Goal: Task Accomplishment & Management: Use online tool/utility

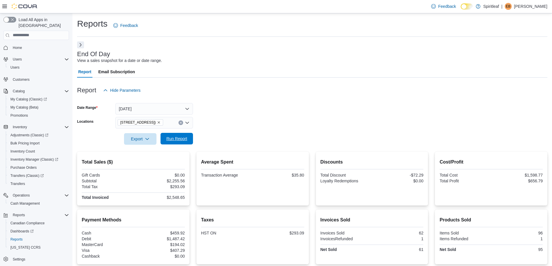
scroll to position [59, 0]
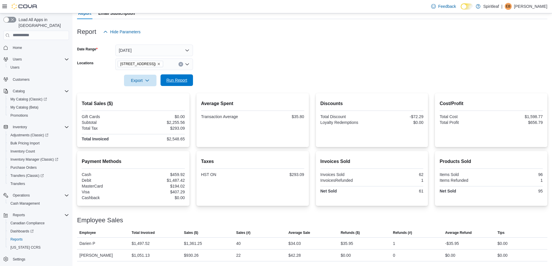
click at [188, 84] on span "Run Report" at bounding box center [177, 81] width 26 height 12
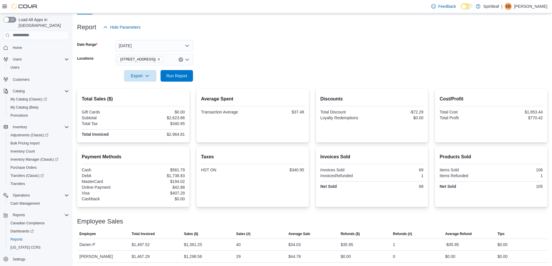
scroll to position [64, 0]
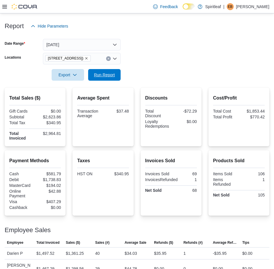
click at [105, 72] on span "Run Report" at bounding box center [104, 75] width 21 height 6
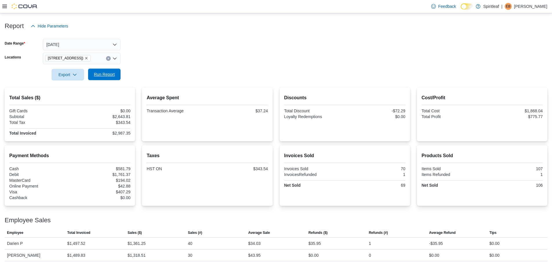
click at [114, 78] on span "Run Report" at bounding box center [105, 75] width 26 height 12
click at [108, 72] on span "Run Report" at bounding box center [104, 75] width 21 height 6
click at [112, 73] on span "Run Report" at bounding box center [104, 75] width 21 height 6
drag, startPoint x: 116, startPoint y: 133, endPoint x: 132, endPoint y: 133, distance: 15.9
click at [132, 133] on div "Total Sales ($) Gift Cards $0.00 Subtotal $2,691.71 Total Tax $349.76 Total Inv…" at bounding box center [70, 115] width 130 height 54
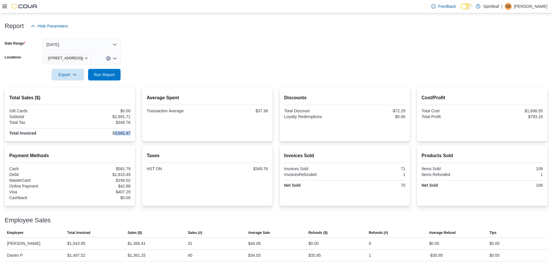
click at [132, 133] on div "Total Sales ($) Gift Cards $0.00 Subtotal $2,691.71 Total Tax $349.76 Total Inv…" at bounding box center [70, 115] width 130 height 54
drag, startPoint x: 131, startPoint y: 133, endPoint x: 115, endPoint y: 133, distance: 16.0
click at [115, 133] on div "$3,041.47" at bounding box center [100, 133] width 59 height 5
click at [130, 135] on div "$3,041.47" at bounding box center [100, 133] width 59 height 5
drag, startPoint x: 133, startPoint y: 133, endPoint x: 117, endPoint y: 133, distance: 16.5
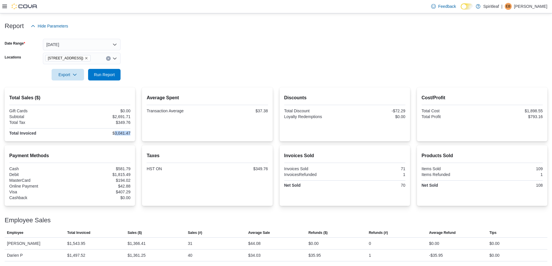
click at [117, 133] on div "Total Sales ($) Gift Cards $0.00 Subtotal $2,691.71 Total Tax $349.76 Total Inv…" at bounding box center [70, 115] width 130 height 54
click at [124, 136] on div at bounding box center [69, 136] width 121 height 1
click at [110, 70] on span "Run Report" at bounding box center [105, 75] width 26 height 12
click at [112, 79] on span "Run Report" at bounding box center [105, 75] width 26 height 12
click at [114, 73] on span "Run Report" at bounding box center [104, 75] width 21 height 6
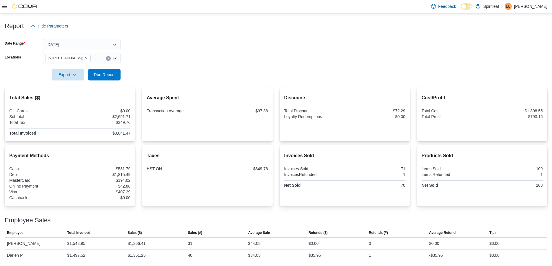
click at [199, 70] on form "Date Range [DATE] Locations [STREET_ADDRESS] ([GEOGRAPHIC_DATA]) Export Run Rep…" at bounding box center [276, 56] width 543 height 49
click at [199, 69] on form "Date Range [DATE] Locations [STREET_ADDRESS] ([GEOGRAPHIC_DATA]) Export Run Rep…" at bounding box center [276, 56] width 543 height 49
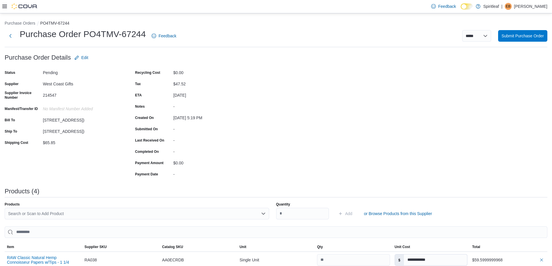
click at [257, 102] on div "**********" at bounding box center [276, 224] width 543 height 345
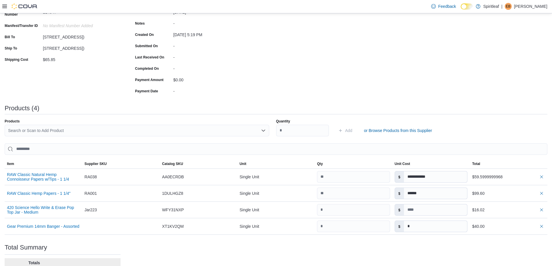
scroll to position [87, 0]
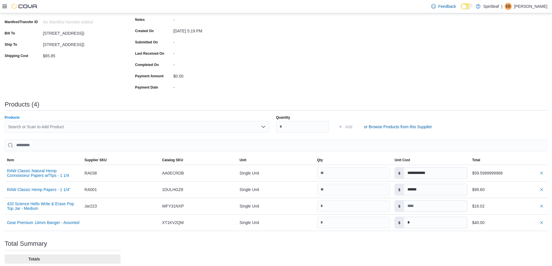
click at [148, 124] on div "Search or Scan to Add Product" at bounding box center [137, 127] width 265 height 12
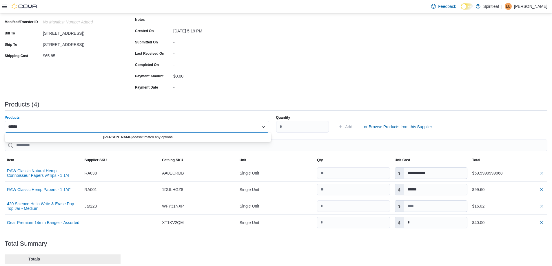
type input "******"
click at [15, 122] on div "****** Combo box. Selected. ronson. Selected. Combo box input. Search or Scan t…" at bounding box center [137, 127] width 265 height 12
click at [17, 127] on input "******" at bounding box center [14, 127] width 13 height 7
click at [73, 96] on div "**********" at bounding box center [276, 137] width 543 height 345
